Goal: Communication & Community: Connect with others

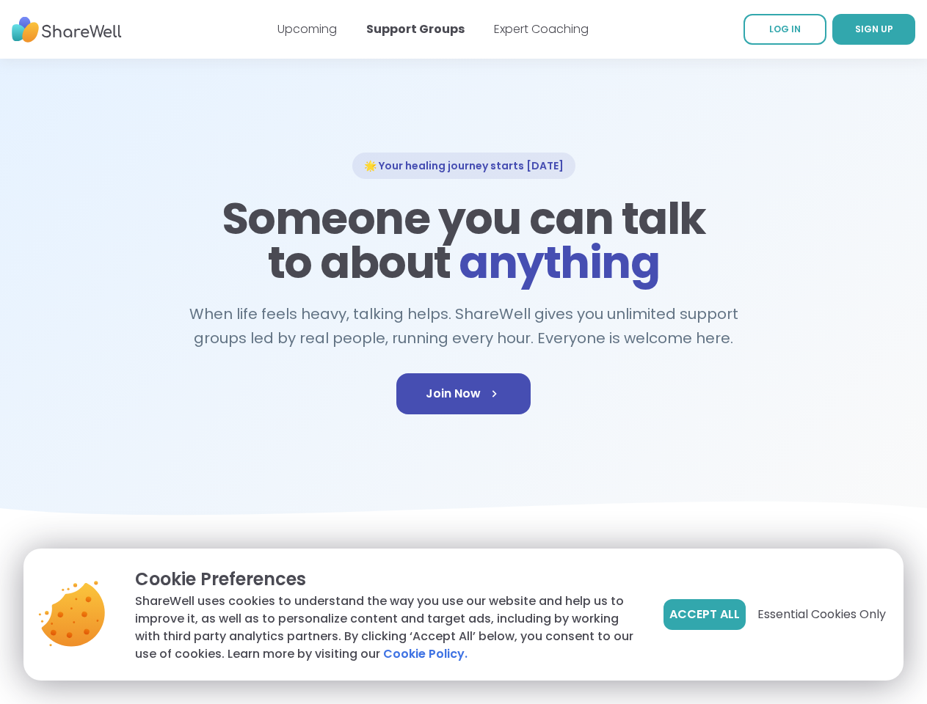
click at [703, 615] on span "Accept All" at bounding box center [704, 615] width 70 height 18
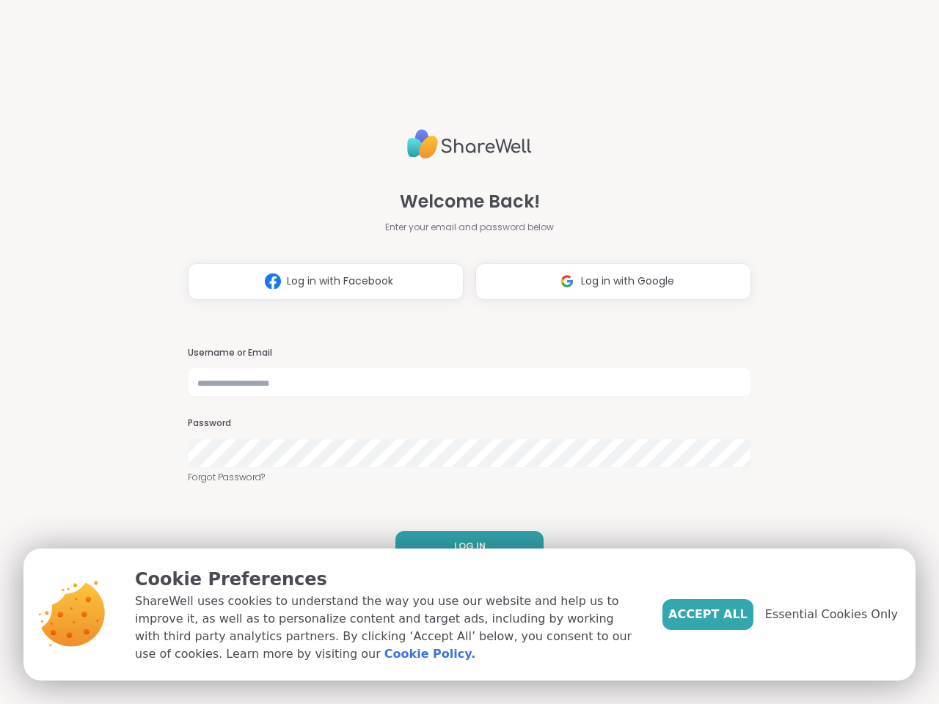
click at [463, 352] on h3 "Username or Email" at bounding box center [470, 353] width 564 height 12
click at [320, 282] on span "Log in with Facebook" at bounding box center [340, 281] width 106 height 15
click at [608, 282] on span "Log in with Google" at bounding box center [627, 281] width 93 height 15
click at [464, 547] on span "LOG IN" at bounding box center [470, 546] width 32 height 13
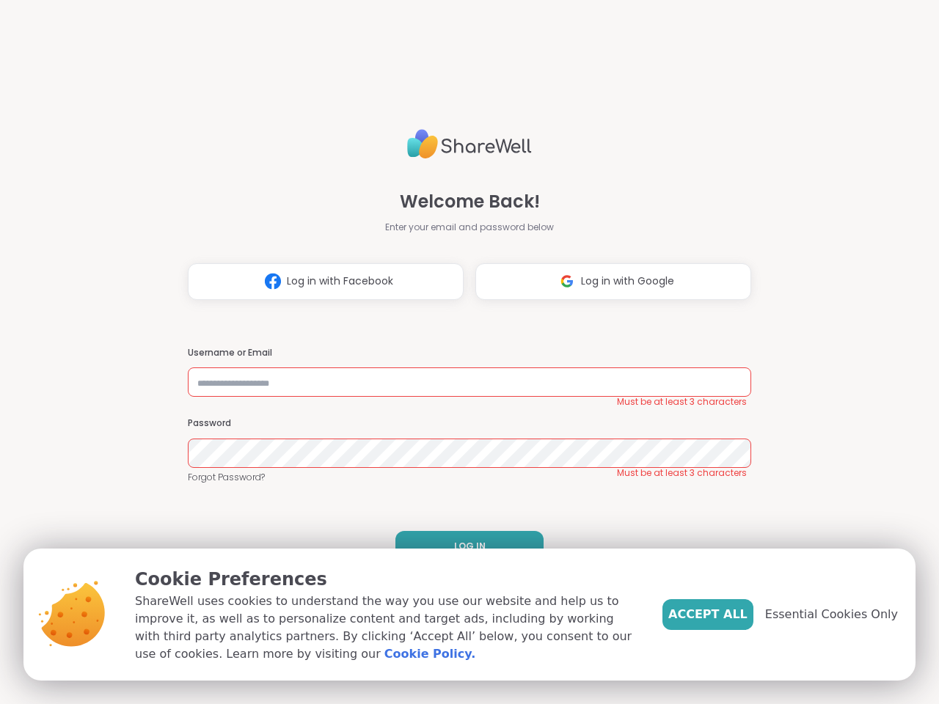
click at [732, 615] on span "Accept All" at bounding box center [708, 615] width 79 height 18
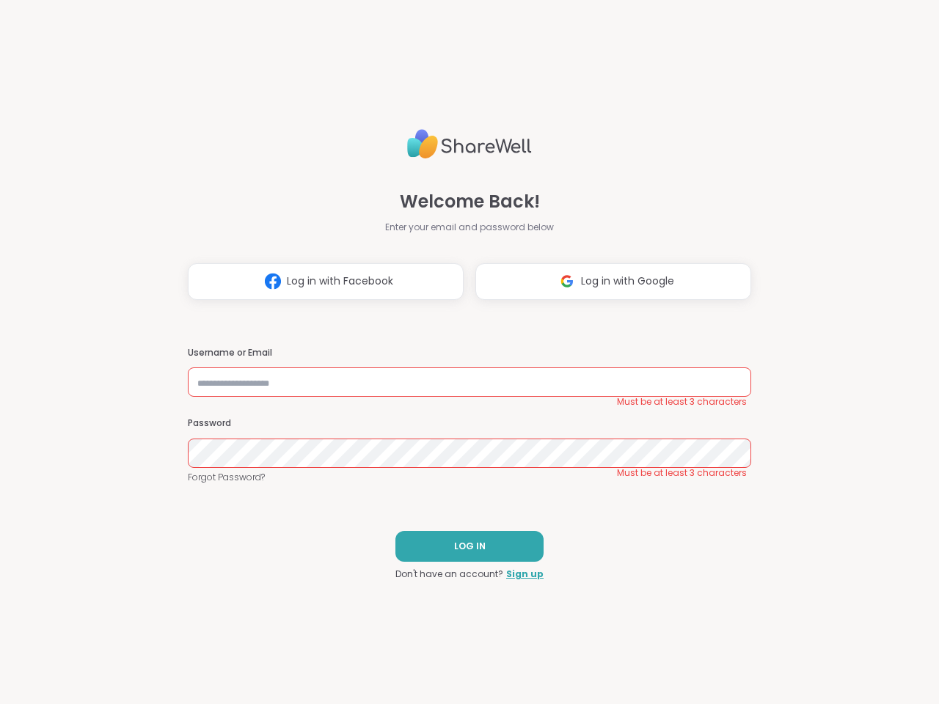
click at [840, 615] on div "Welcome Back! Enter your email and password below Log in with Facebook Log in w…" at bounding box center [469, 352] width 939 height 704
